Goal: Find specific page/section: Find specific page/section

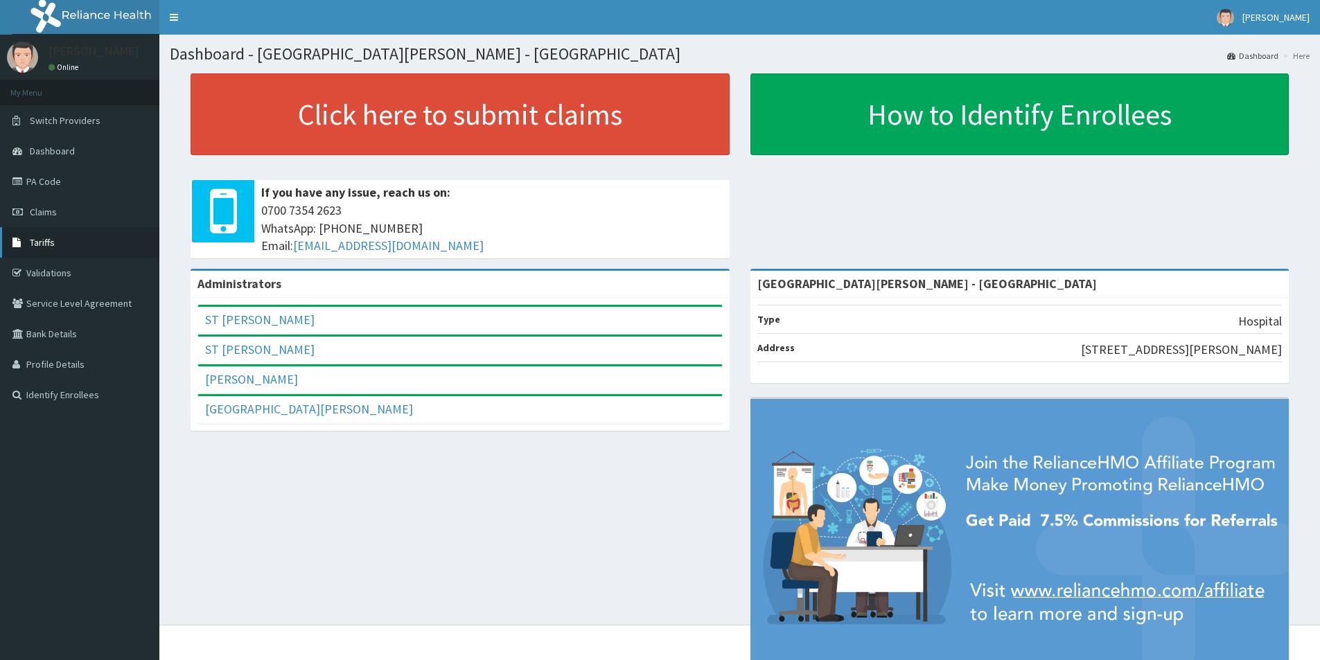
click at [51, 240] on span "Tariffs" at bounding box center [42, 242] width 25 height 12
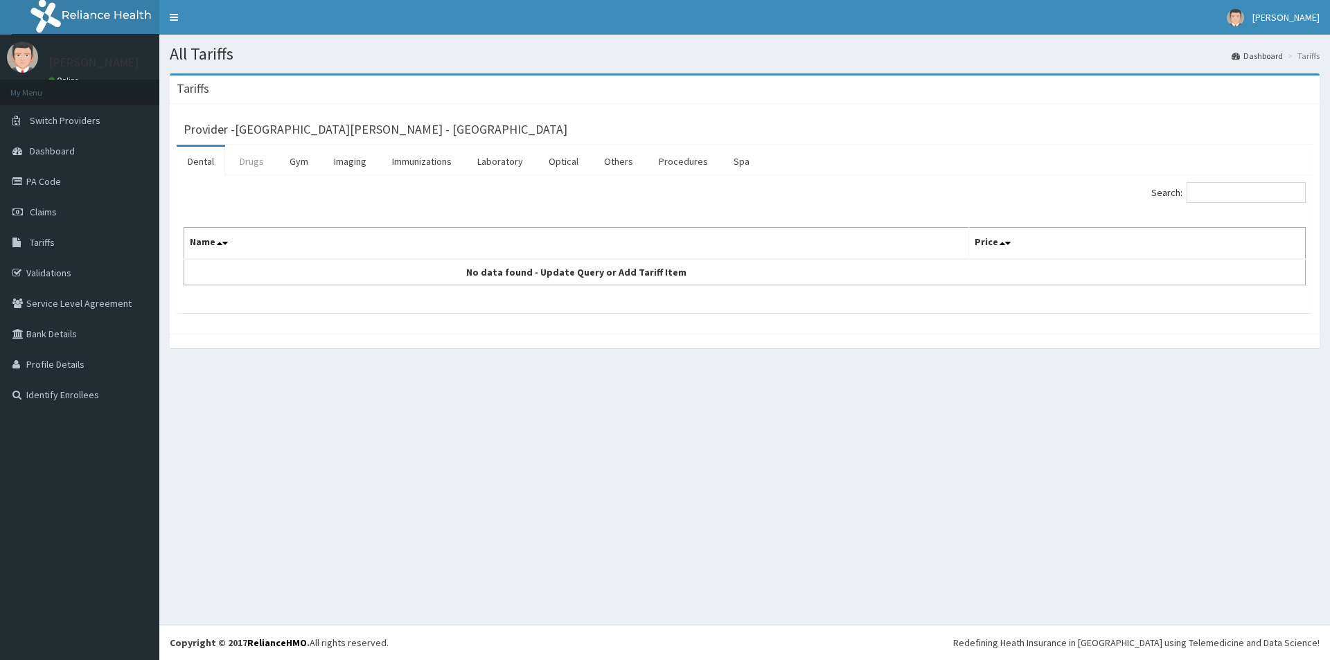
click at [245, 164] on link "Drugs" at bounding box center [252, 161] width 46 height 29
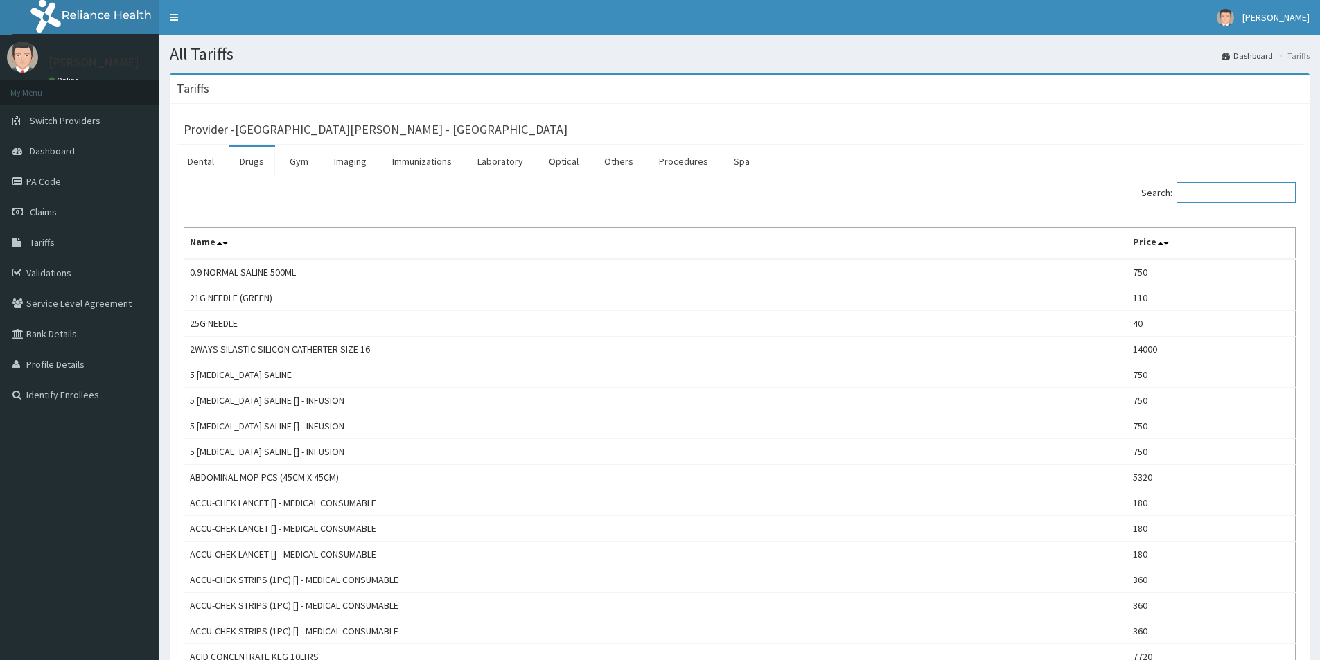
click at [1225, 193] on input "Search:" at bounding box center [1235, 192] width 119 height 21
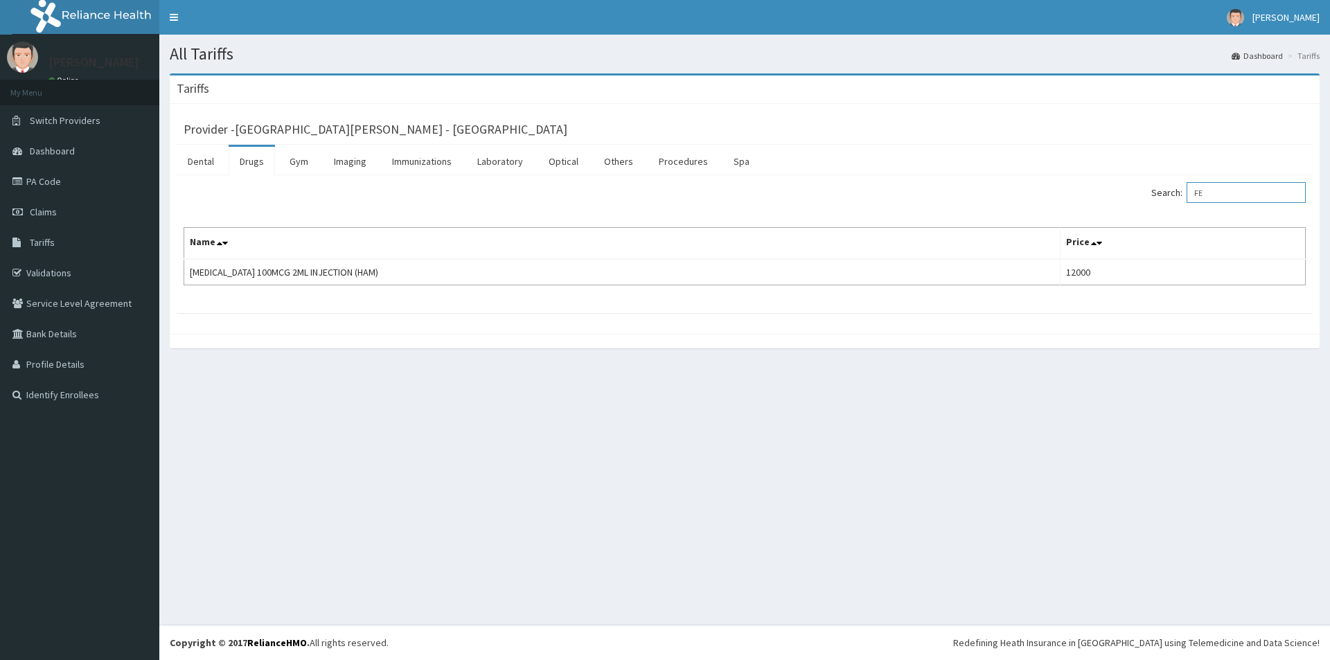
type input "F"
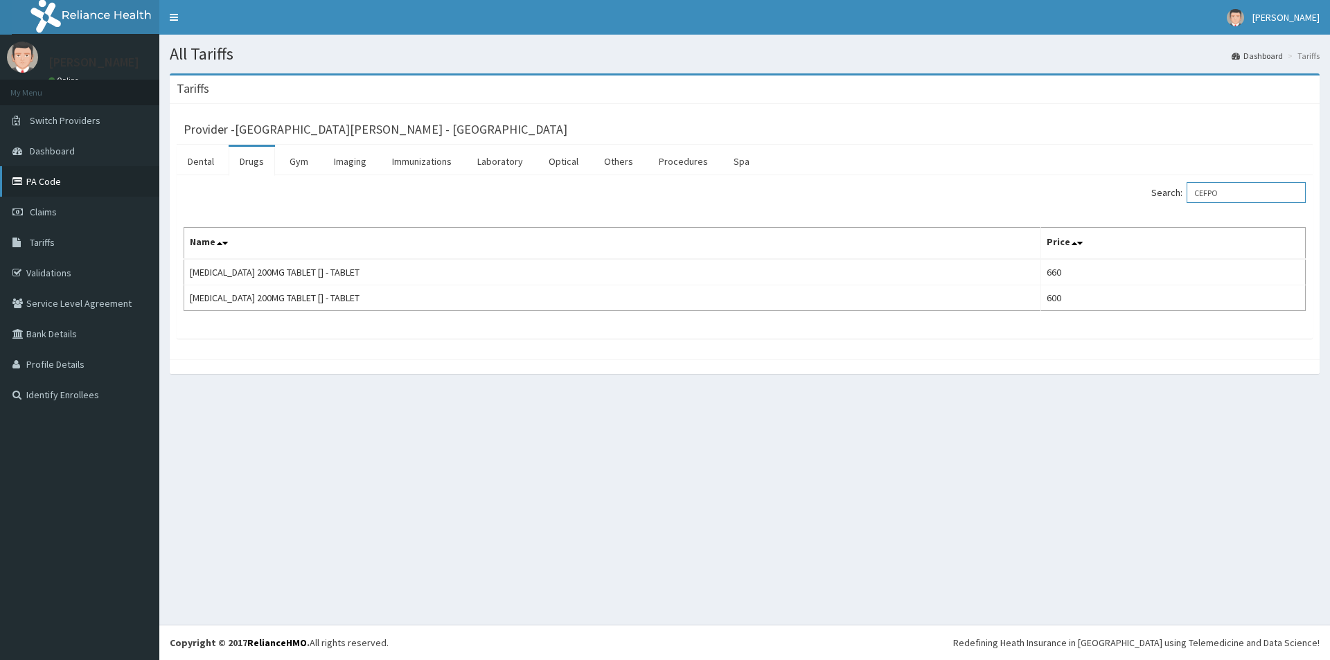
type input "CEFPO"
click at [76, 181] on link "PA Code" at bounding box center [79, 181] width 159 height 30
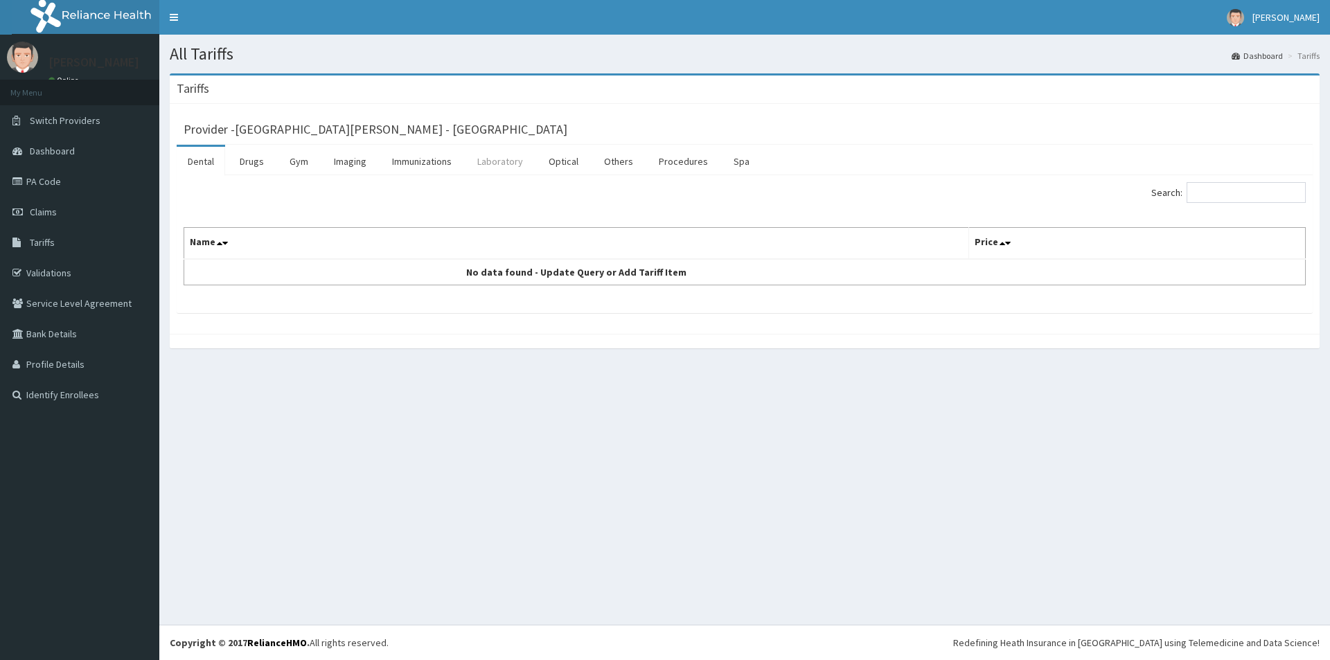
click at [506, 162] on link "Laboratory" at bounding box center [500, 161] width 68 height 29
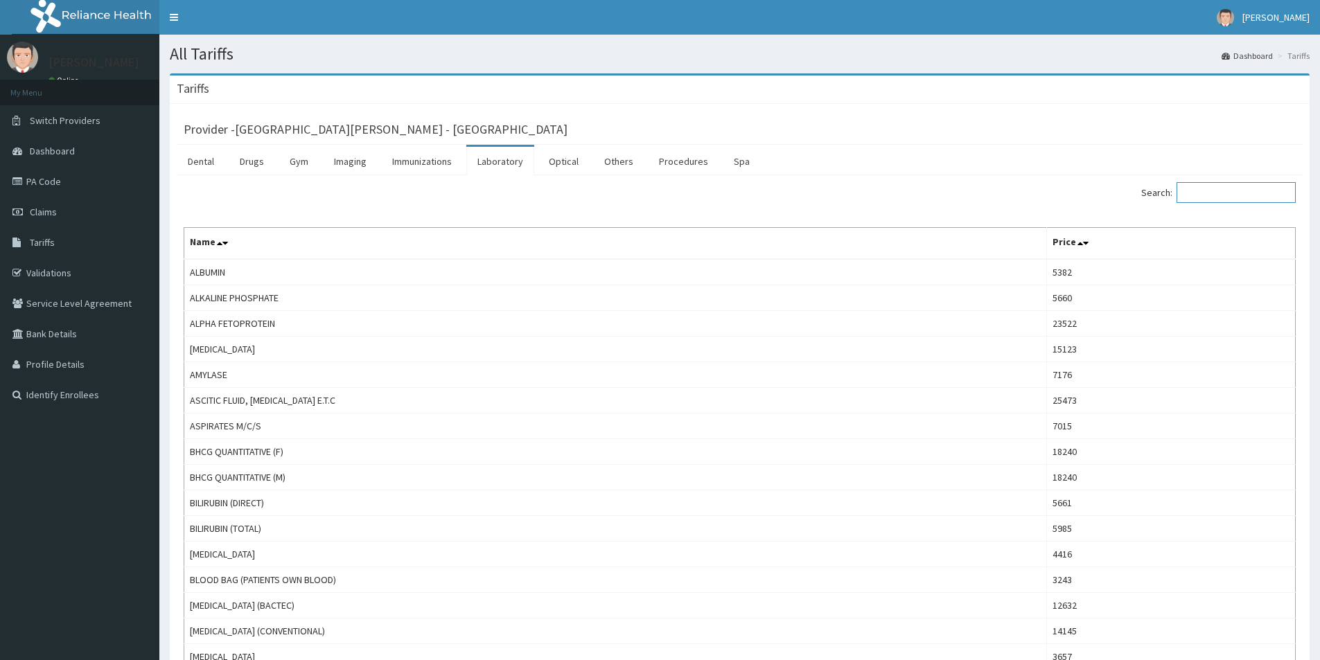
click at [1209, 191] on input "Search:" at bounding box center [1235, 192] width 119 height 21
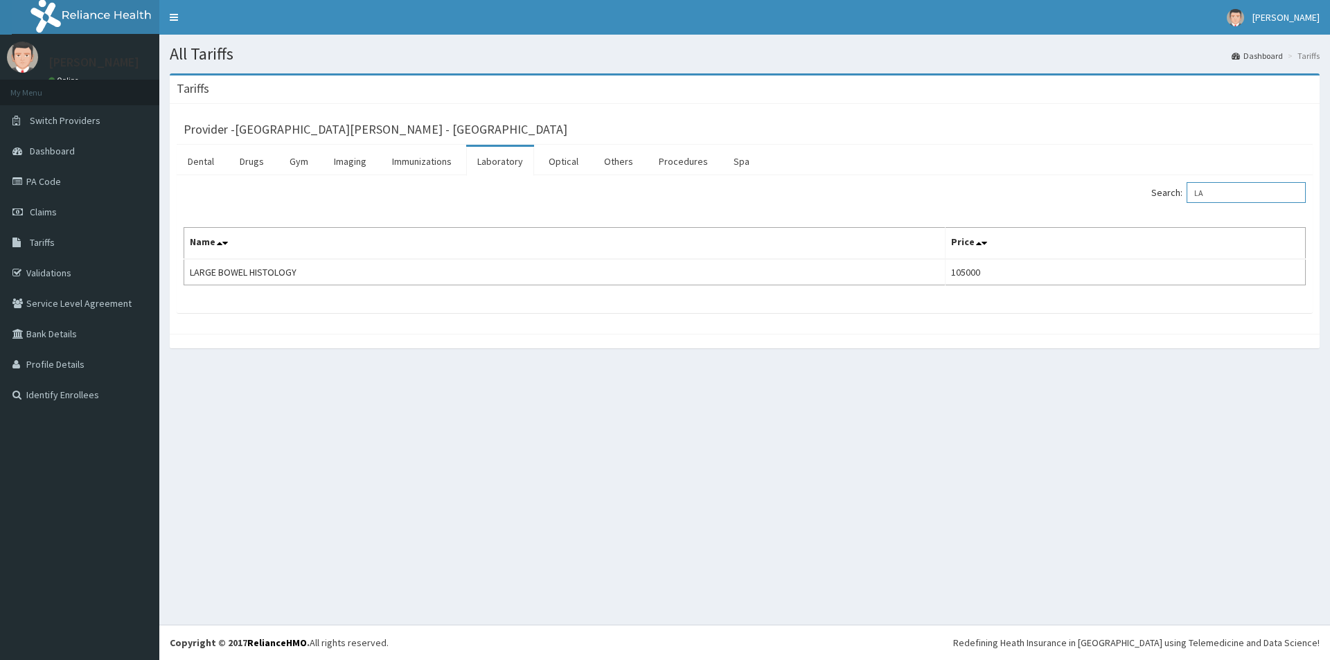
type input "L"
type input "FIBR"
click at [245, 163] on link "Drugs" at bounding box center [252, 161] width 46 height 29
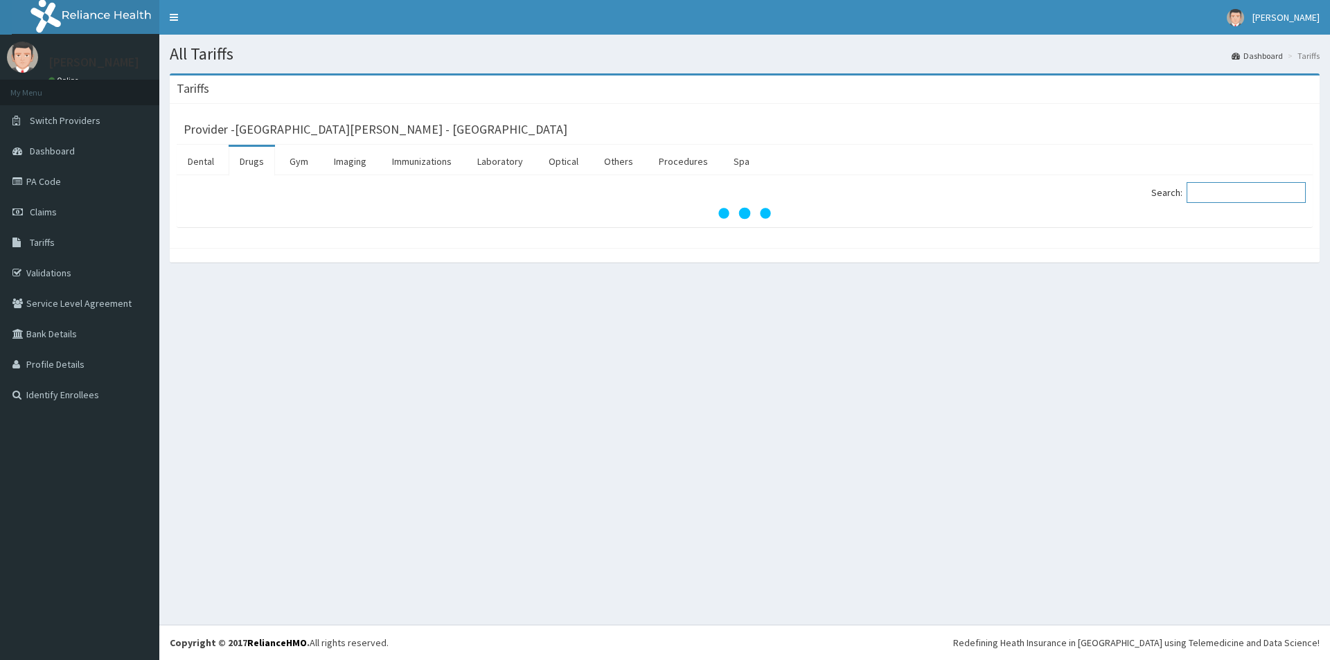
click at [1222, 195] on input "Search:" at bounding box center [1246, 192] width 119 height 21
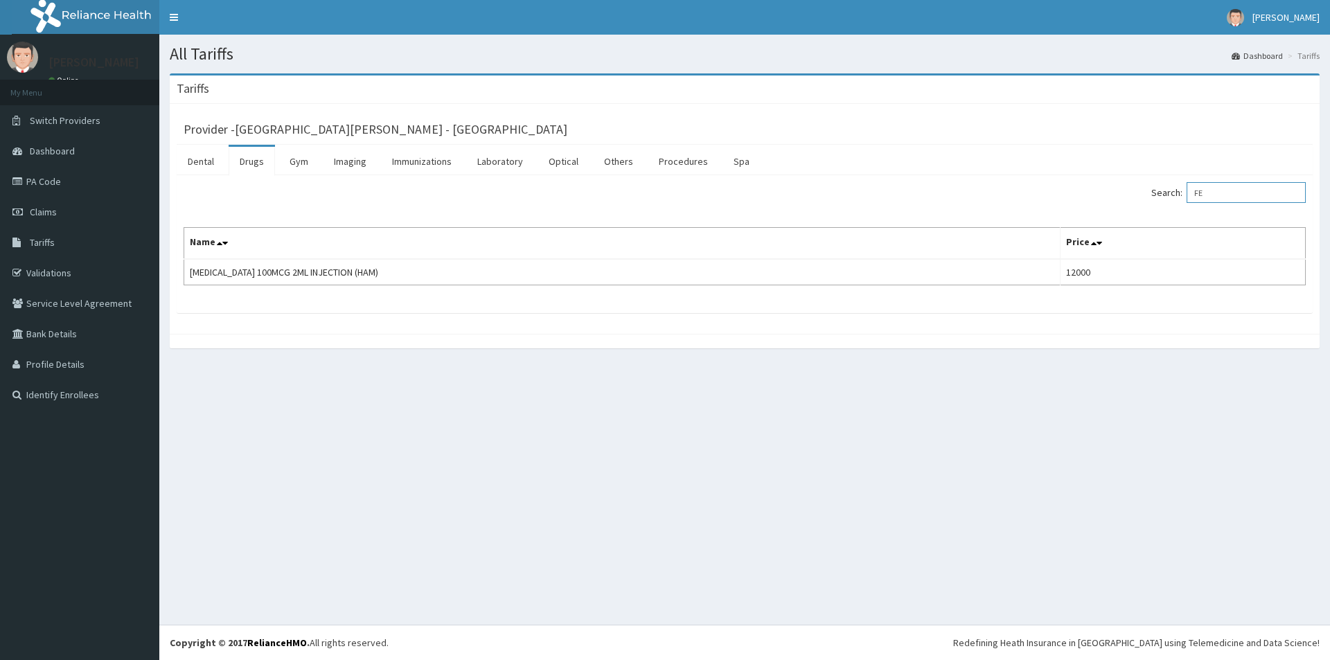
type input "F"
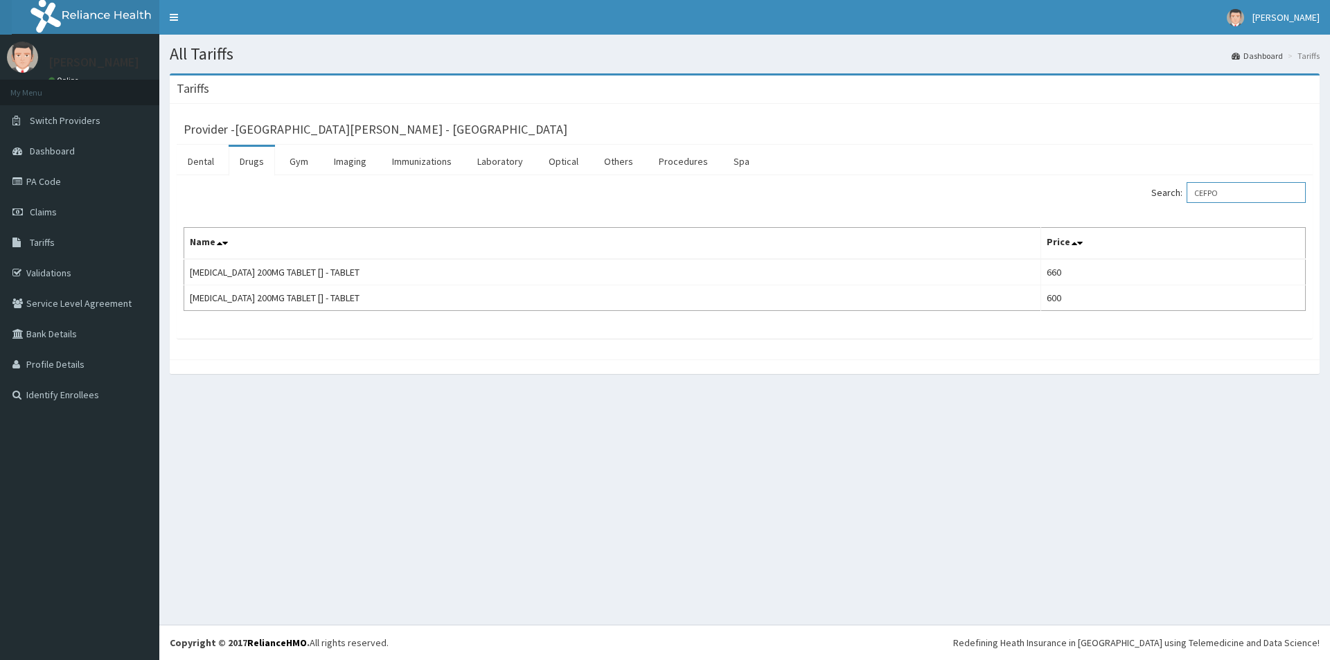
type input "CEFPO"
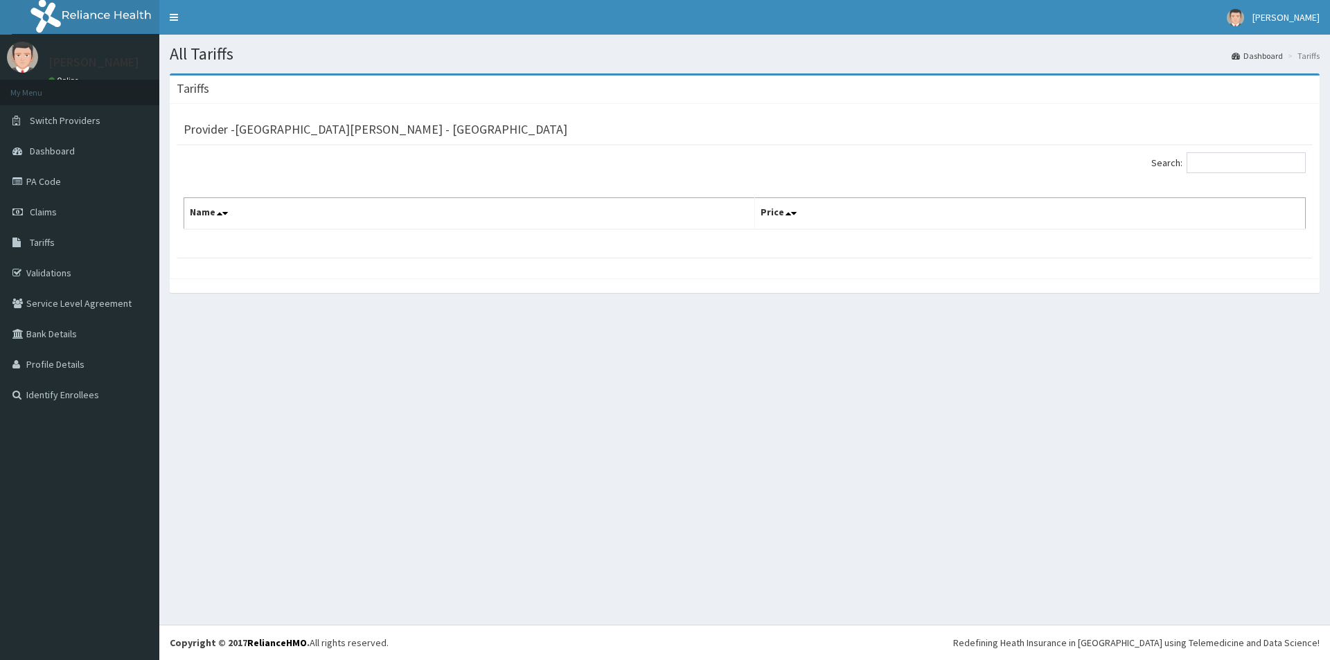
click at [921, 358] on div "All Tariffs Dashboard Tariffs Tariffs Provider - St Nicholas Hospital - Lagos i…" at bounding box center [744, 330] width 1171 height 590
click at [463, 217] on th "Name" at bounding box center [469, 214] width 571 height 32
click at [58, 244] on link "Tariffs" at bounding box center [79, 242] width 159 height 30
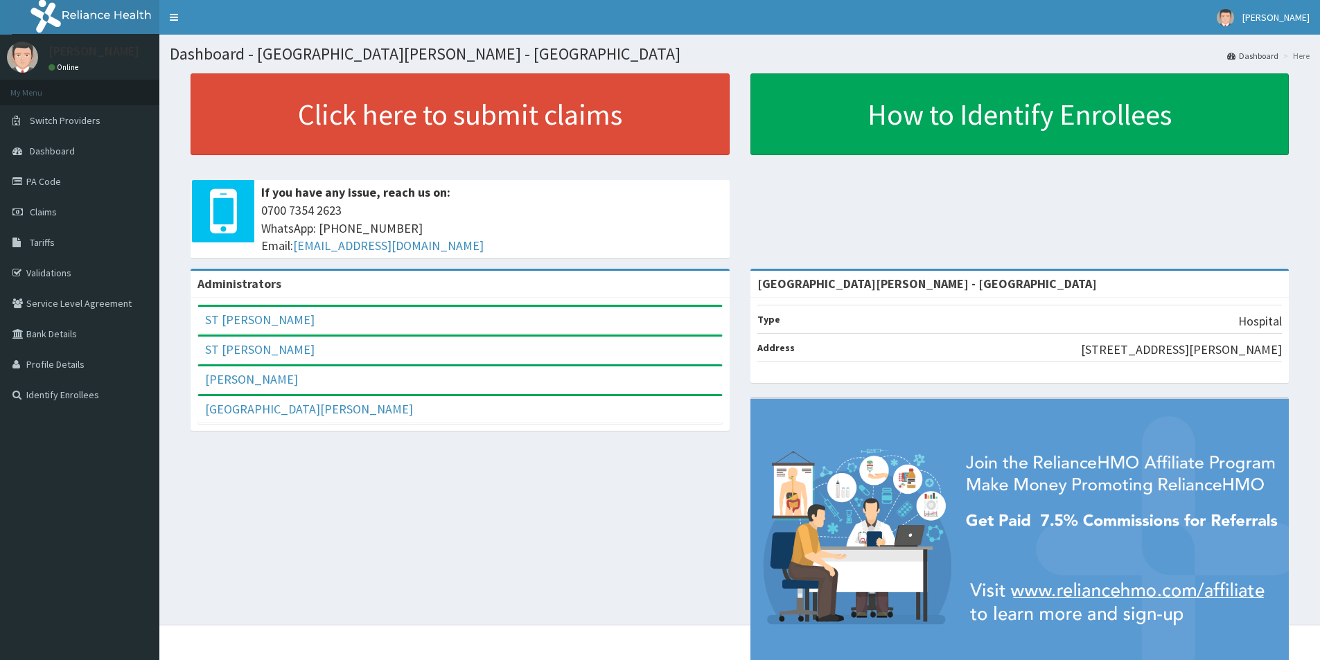
click at [602, 204] on span "[PHONE_NUMBER] WhatsApp: 017001580 Email: [EMAIL_ADDRESS][DOMAIN_NAME]" at bounding box center [491, 228] width 461 height 53
click at [38, 240] on span "Tariffs" at bounding box center [42, 242] width 25 height 12
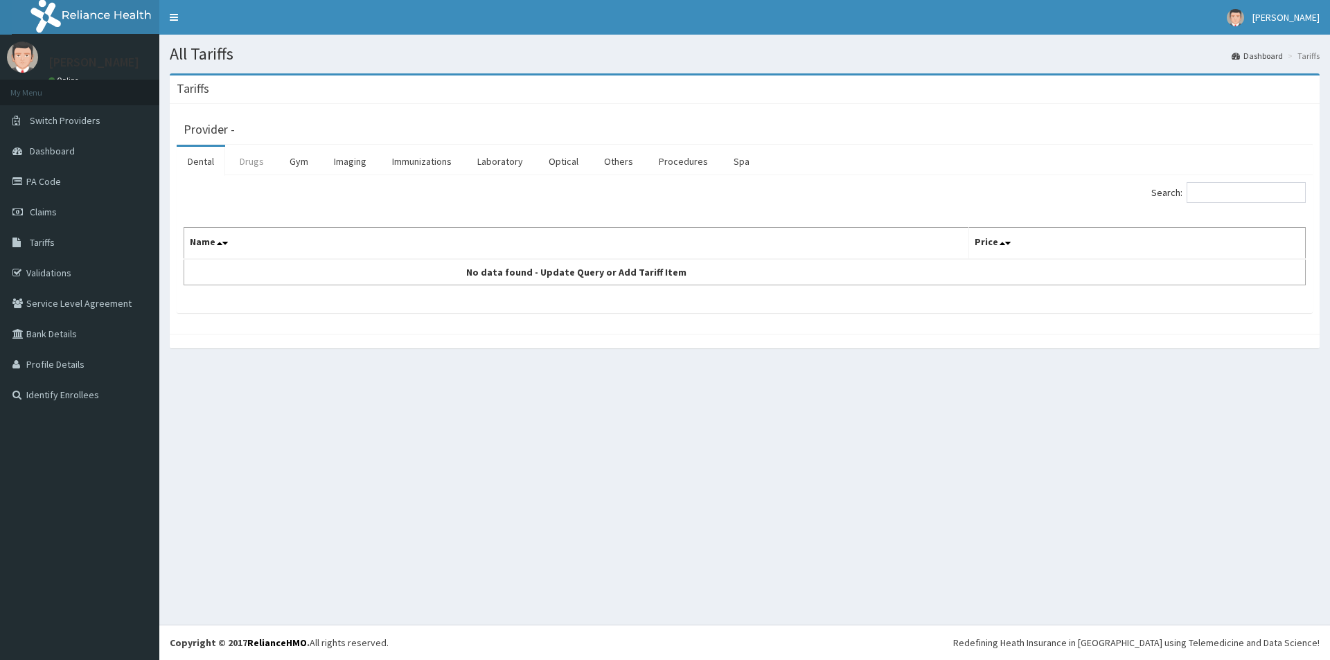
click at [256, 161] on link "Drugs" at bounding box center [252, 161] width 46 height 29
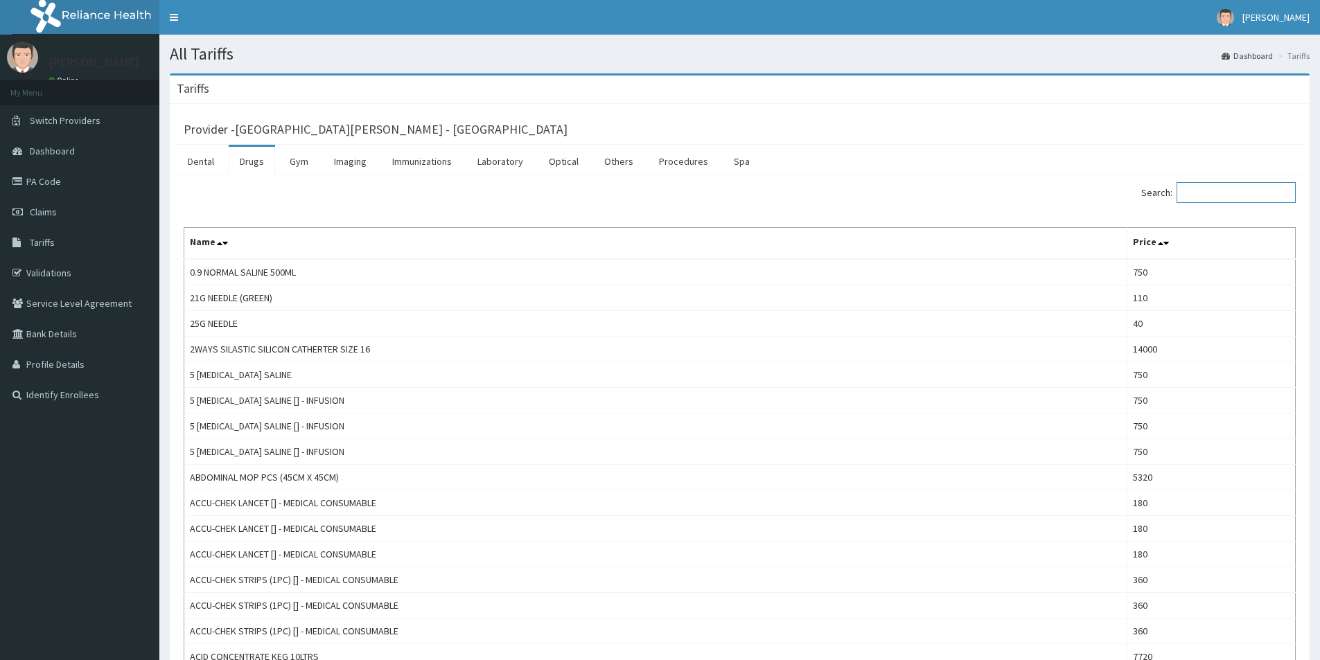
click at [1216, 188] on input "Search:" at bounding box center [1235, 192] width 119 height 21
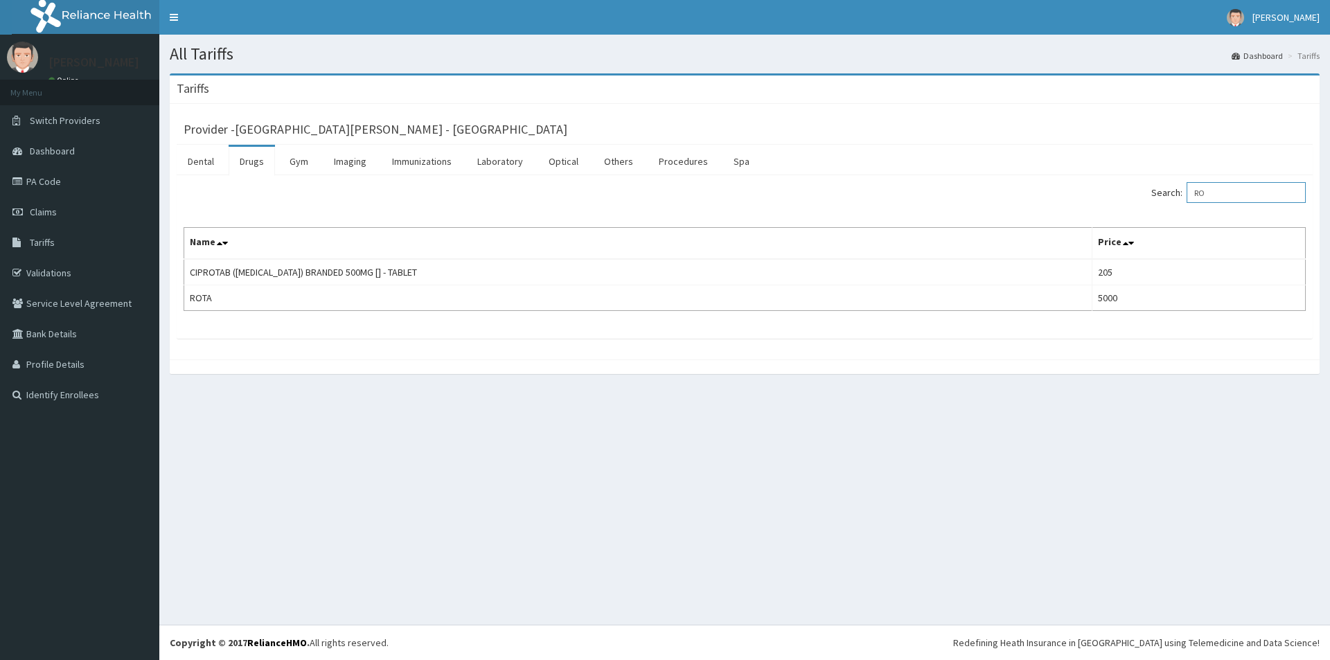
type input "R"
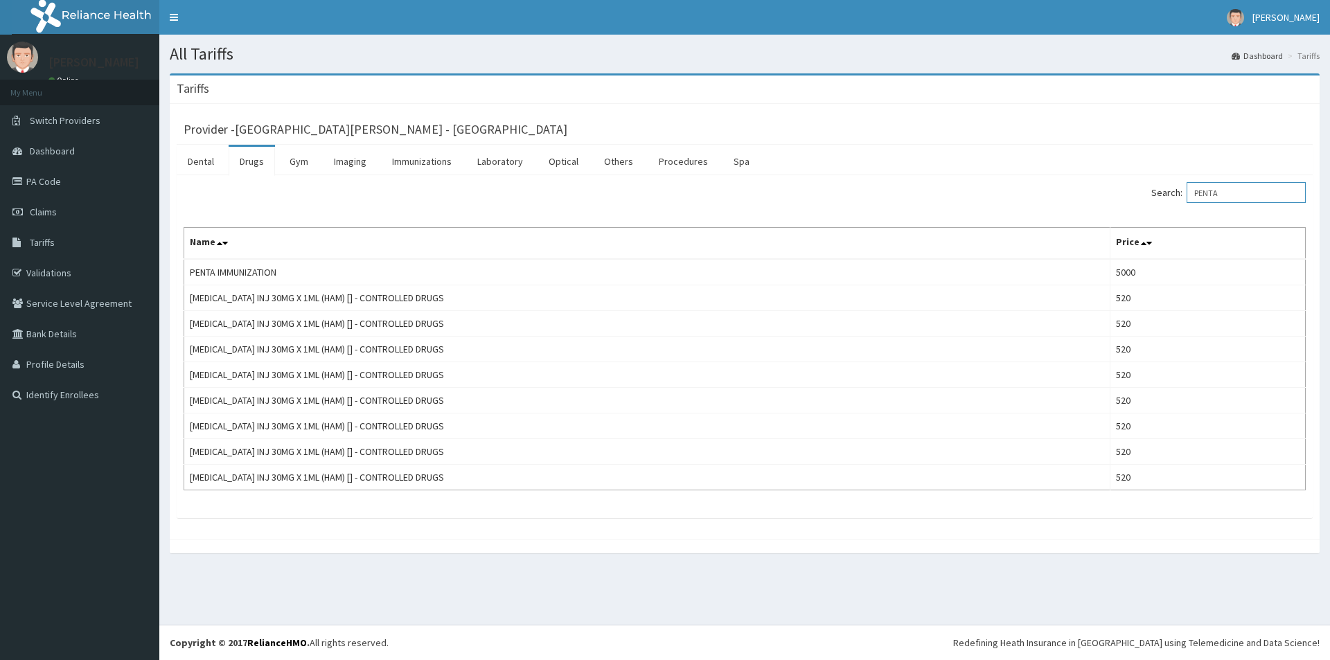
type input "PENTA"
click at [38, 183] on link "PA Code" at bounding box center [79, 181] width 159 height 30
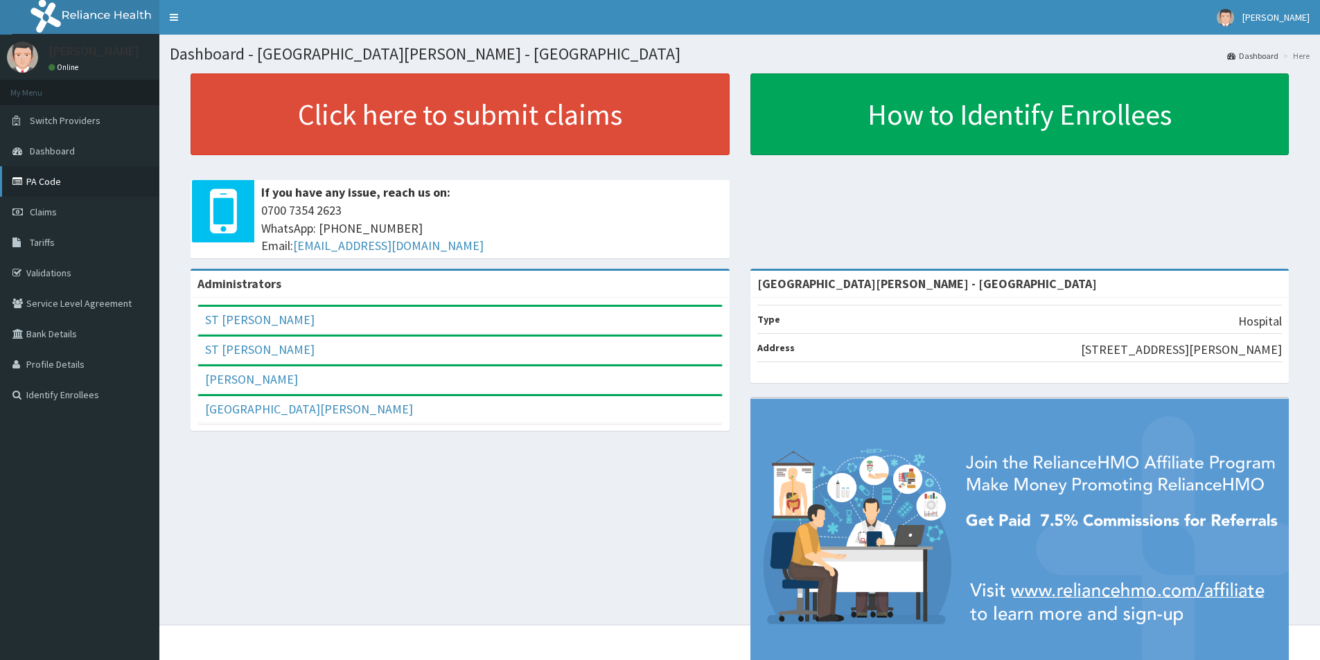
click at [42, 188] on link "PA Code" at bounding box center [79, 181] width 159 height 30
